Goal: Transaction & Acquisition: Purchase product/service

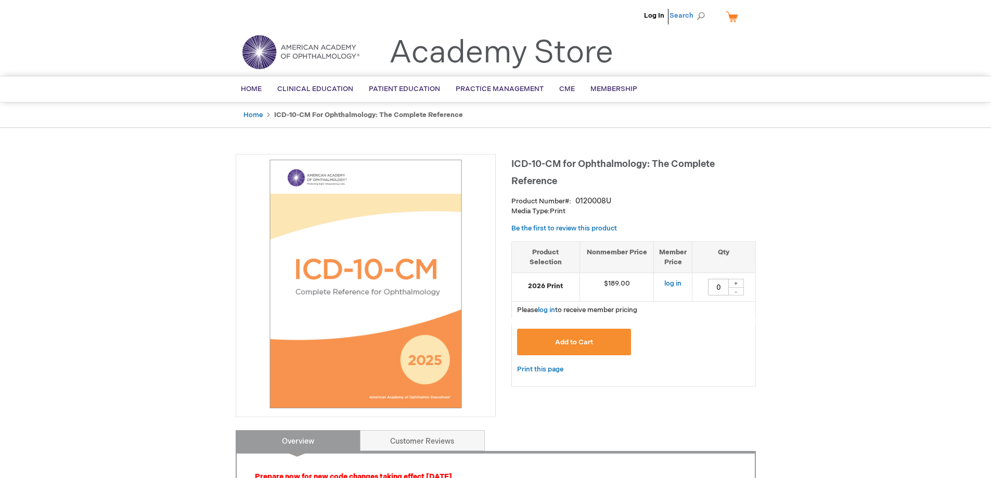
click at [678, 18] on span "Search" at bounding box center [690, 15] width 40 height 21
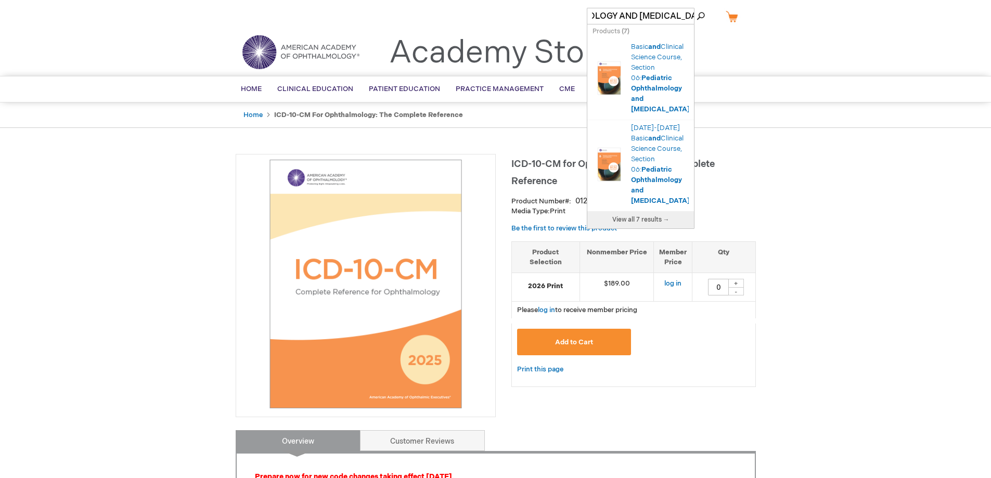
scroll to position [0, 103]
type input "PEDIATRIC OPHTHALMOLOGY AND STRABISMUS}}"
click at [653, 176] on span "Ophthalmology" at bounding box center [656, 180] width 51 height 8
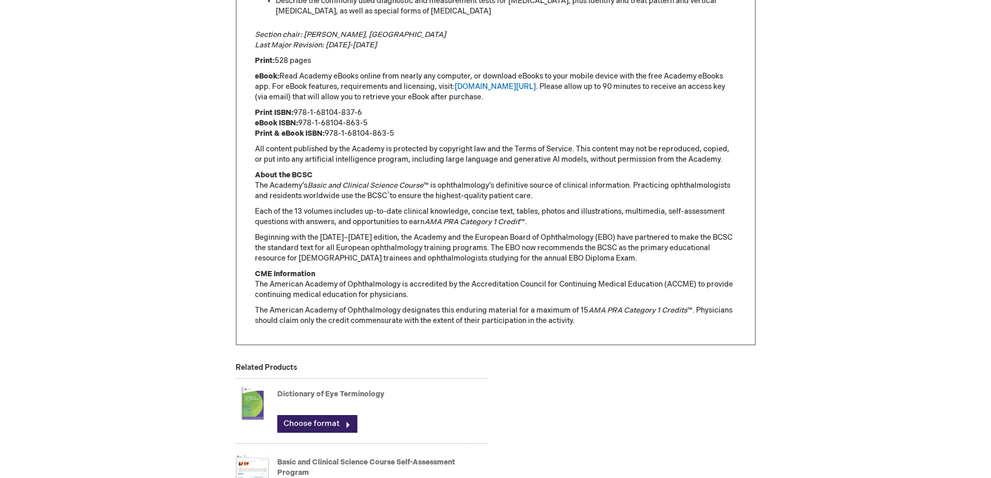
scroll to position [781, 0]
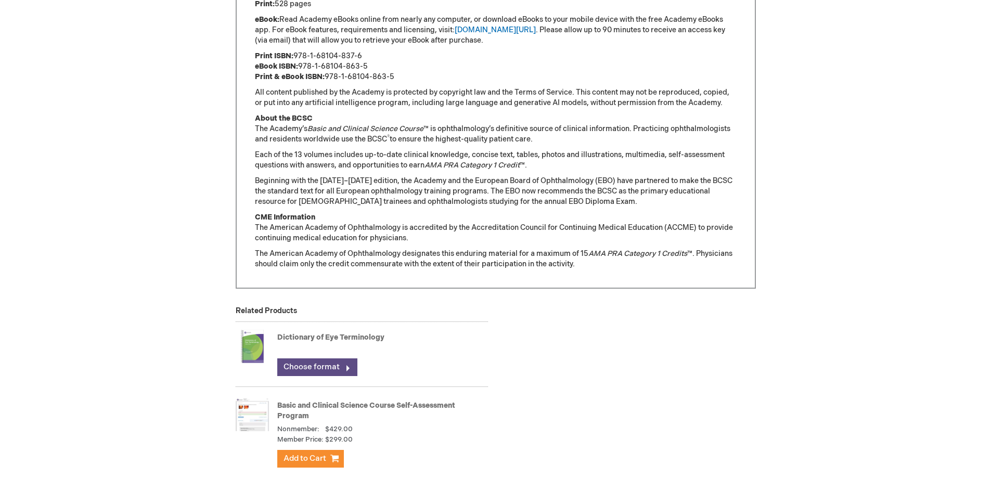
click at [322, 368] on link "Choose format" at bounding box center [317, 368] width 80 height 18
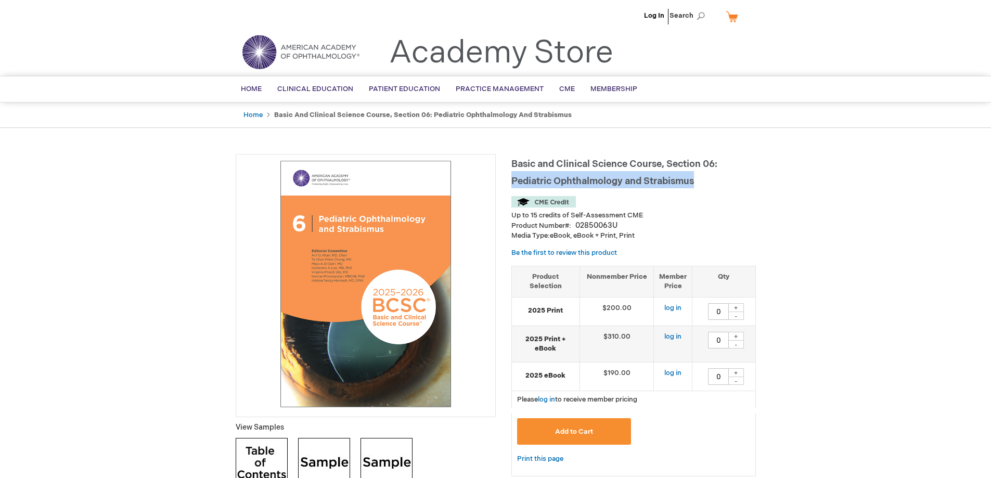
drag, startPoint x: 725, startPoint y: 161, endPoint x: 704, endPoint y: 180, distance: 28.1
click at [704, 180] on h1 "Basic and Clinical Science Course, Section 06: Pediatric Ophthalmology and Stra…" at bounding box center [634, 171] width 245 height 34
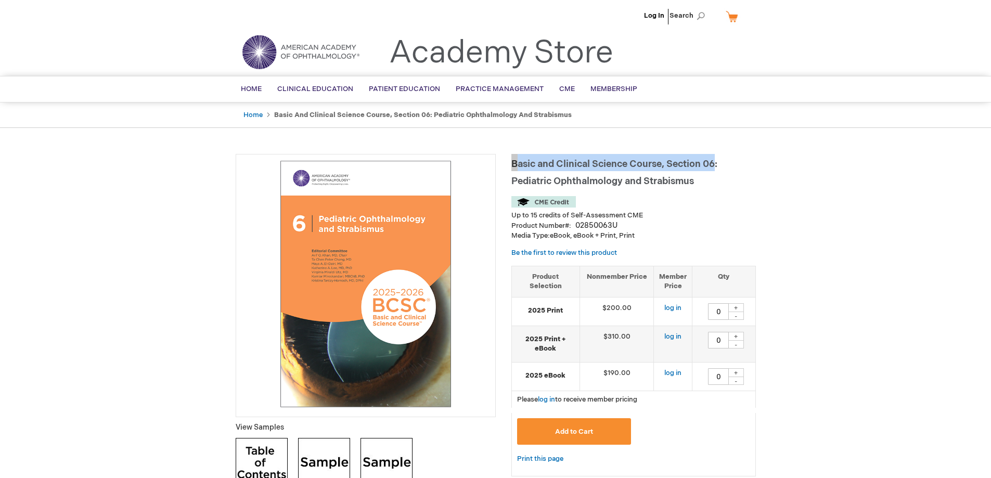
drag, startPoint x: 715, startPoint y: 163, endPoint x: 514, endPoint y: 155, distance: 201.6
click at [514, 155] on h1 "Basic and Clinical Science Course, Section 06: Pediatric Ophthalmology and Stra…" at bounding box center [634, 171] width 245 height 34
copy span "Basic and Clinical Science Course, Section 06"
click at [672, 17] on span "Search" at bounding box center [690, 15] width 40 height 21
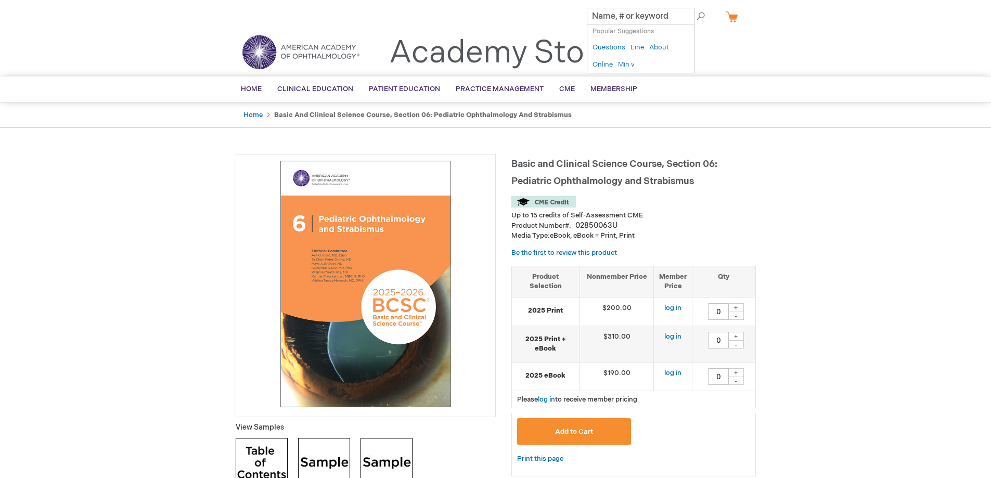
paste input "Basic and Clinical Science Course, Section 06"
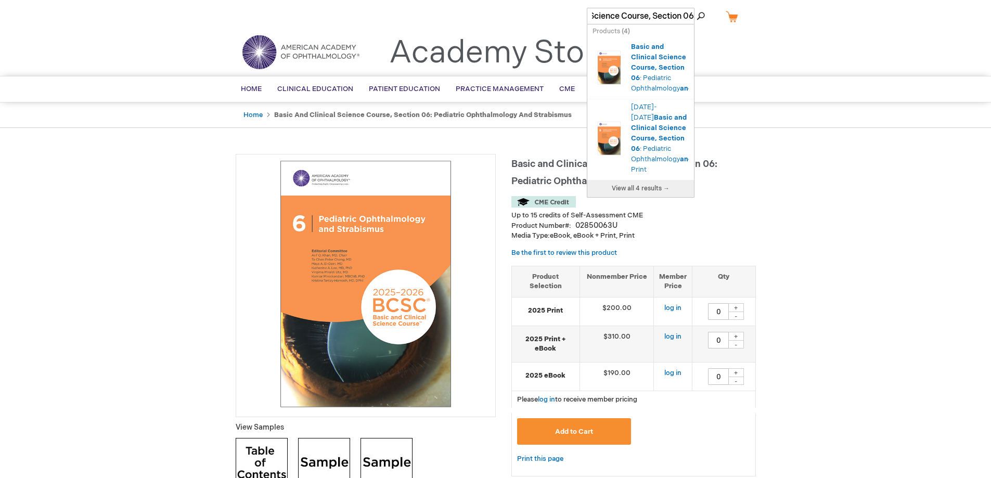
type input "Basic and Clinical Science Course, Section 06"
click at [396, 309] on img at bounding box center [365, 284] width 249 height 249
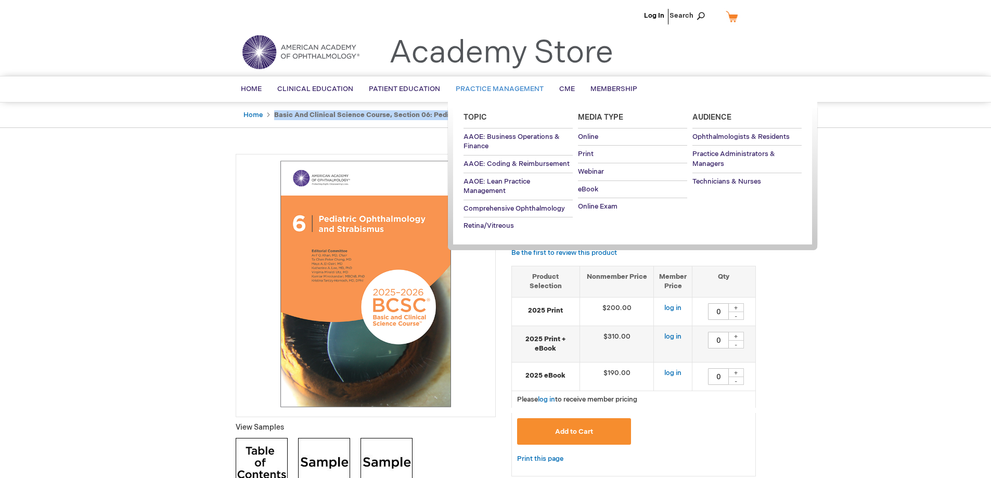
drag, startPoint x: 517, startPoint y: 112, endPoint x: 532, endPoint y: 101, distance: 18.6
click at [527, 106] on ul "Home Basic and Clinical Science Course, Section 06: Pediatric Ophthalmology and…" at bounding box center [496, 116] width 520 height 26
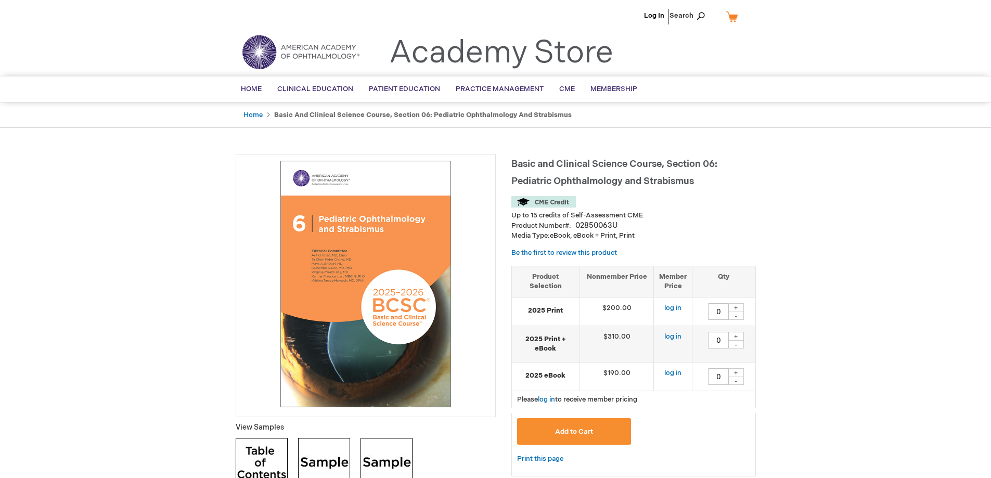
click at [579, 195] on div "Basic and Clinical Science Course, Section 06: Pediatric Ophthalmology and Stra…" at bounding box center [634, 320] width 245 height 333
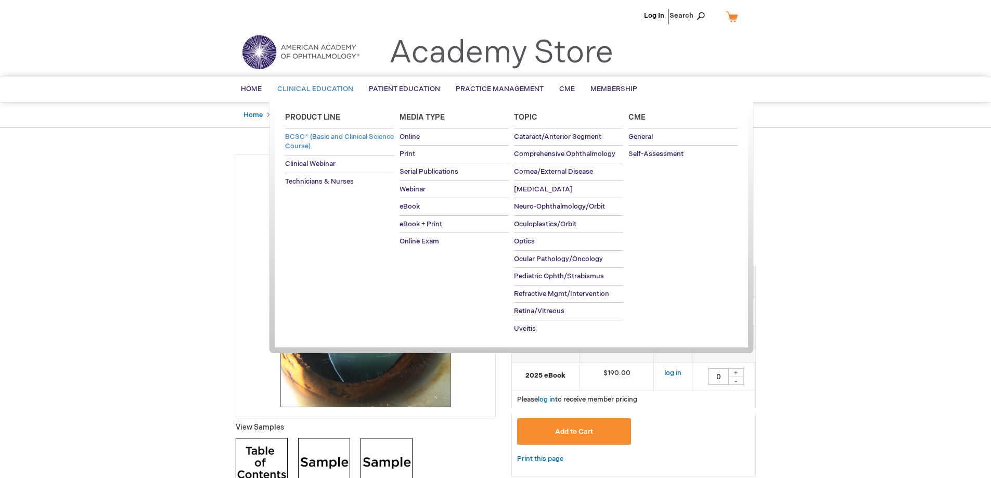
click at [329, 138] on span "BCSC® (Basic and Clinical Science Course)" at bounding box center [339, 142] width 109 height 18
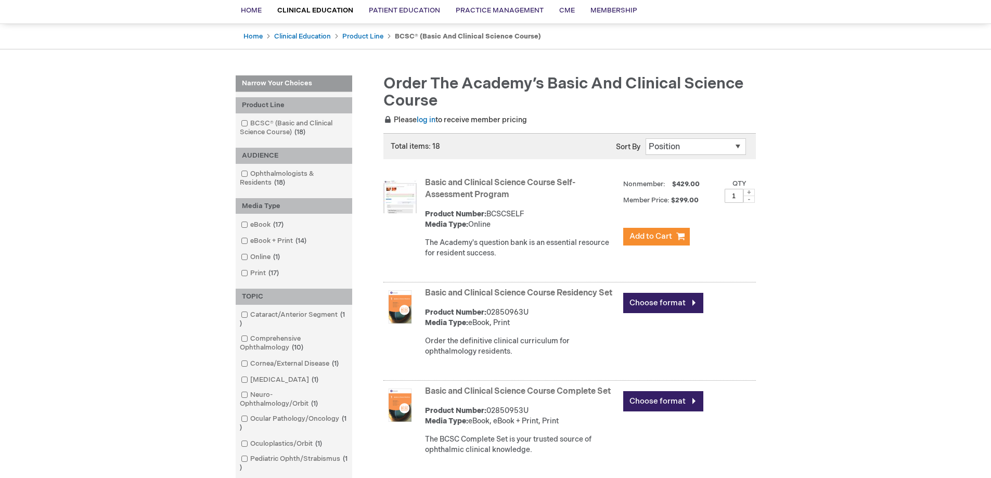
scroll to position [104, 0]
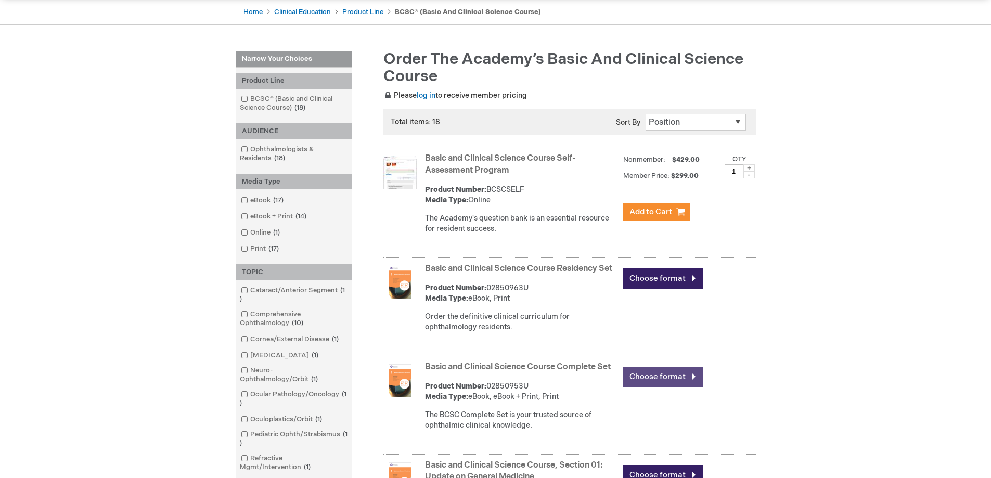
click at [644, 387] on link "Choose format" at bounding box center [663, 377] width 80 height 20
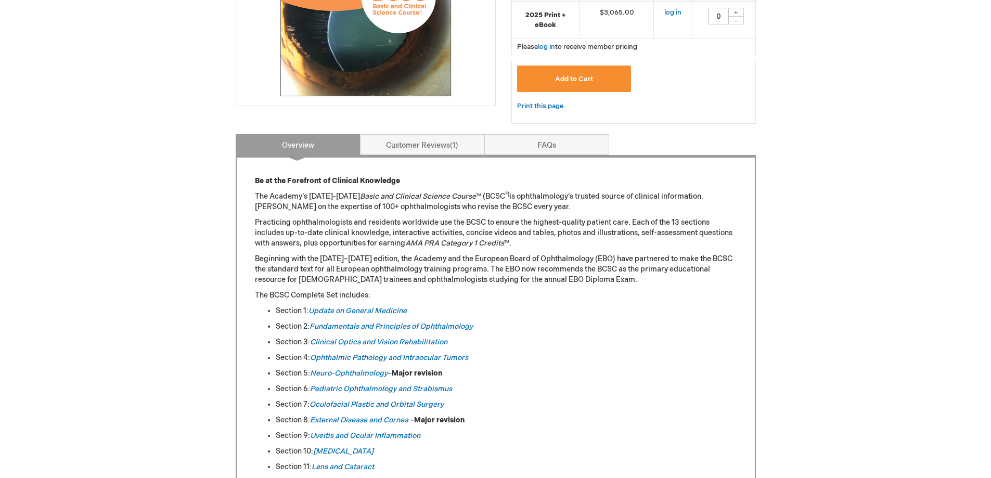
scroll to position [364, 0]
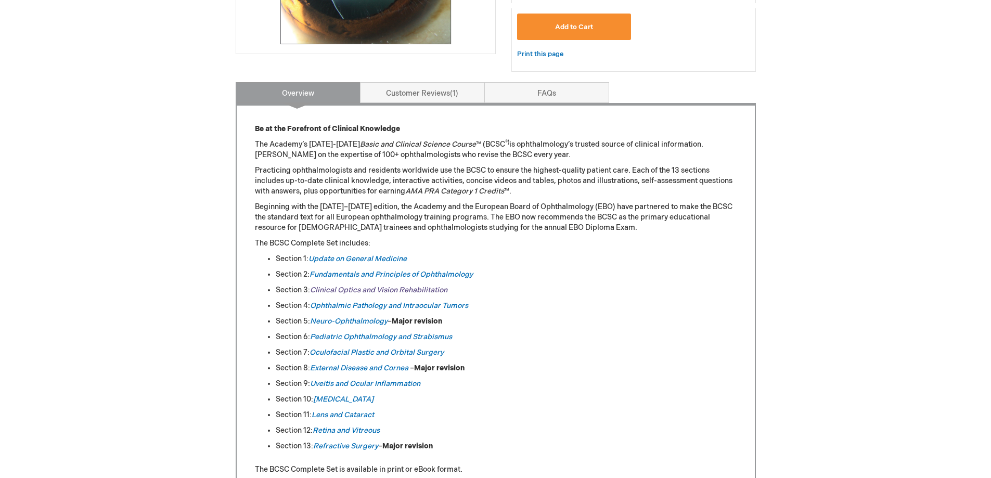
click at [390, 292] on link "Clinical Optics and Vision Rehabilitation" at bounding box center [378, 290] width 137 height 9
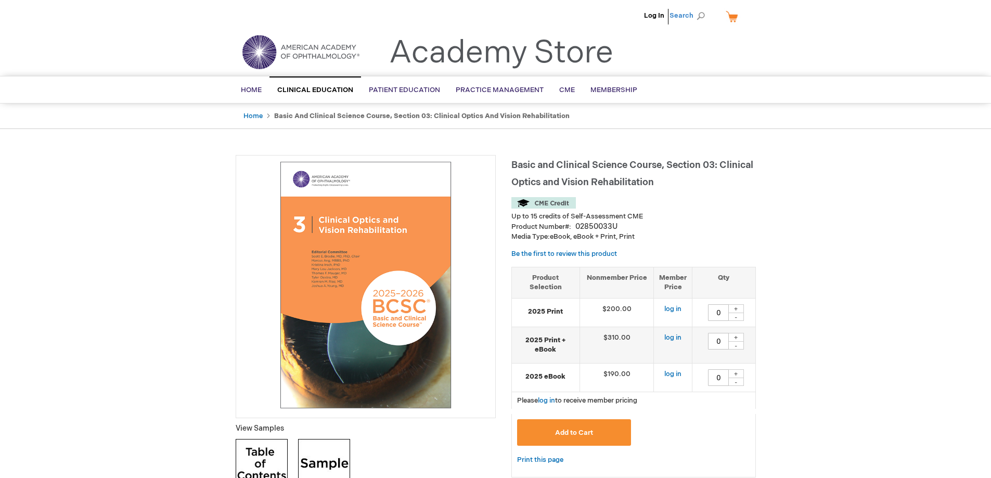
click at [702, 19] on span "Search" at bounding box center [690, 15] width 40 height 21
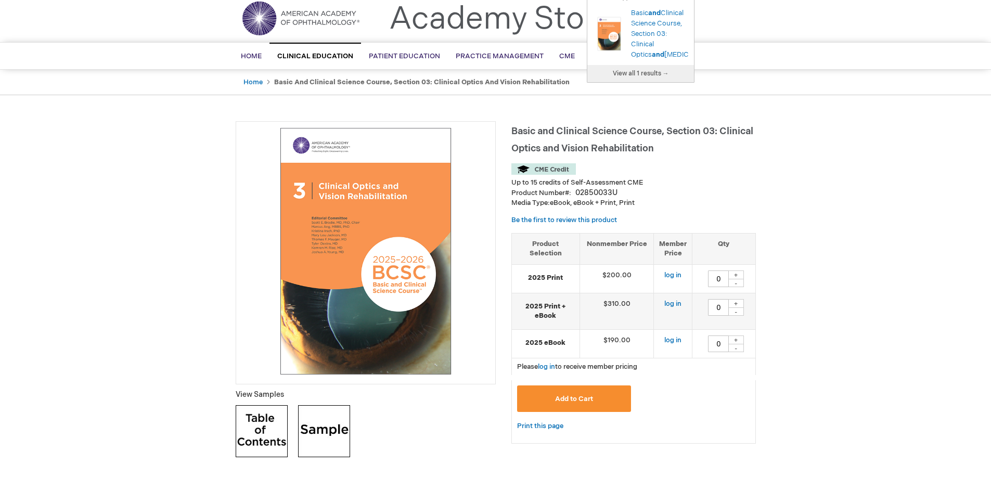
scroll to position [52, 0]
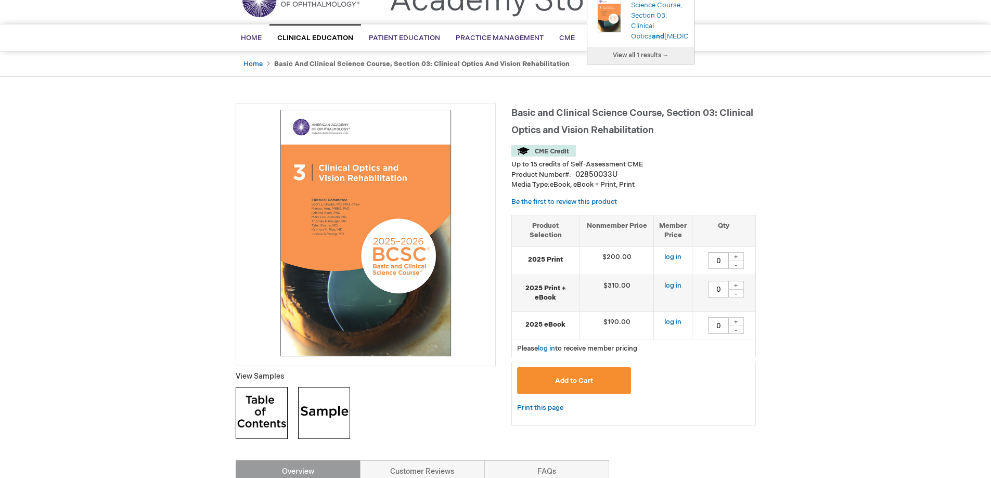
type input "BCBC,OPTICS AND REFRACTION"
click at [671, 64] on link "View all 1 results →" at bounding box center [641, 55] width 107 height 17
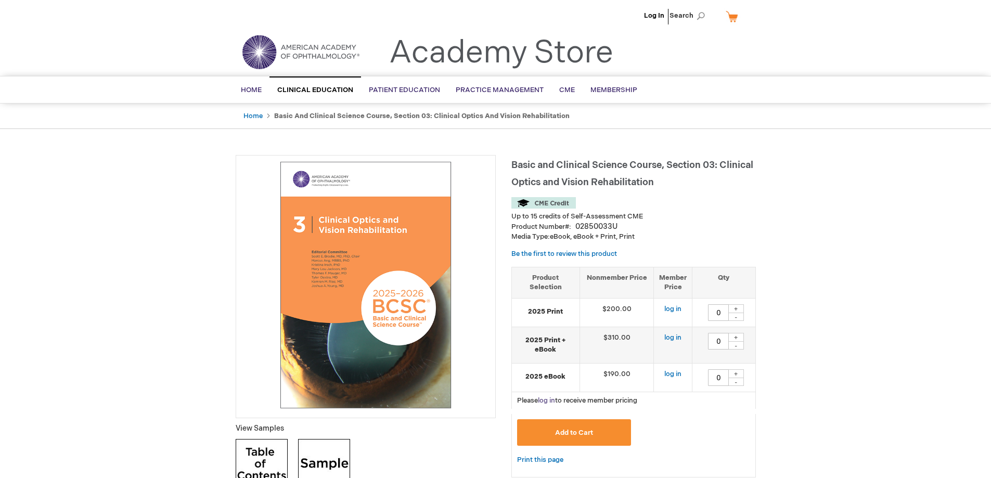
click at [551, 401] on link "log in" at bounding box center [546, 401] width 17 height 8
